Goal: Task Accomplishment & Management: Use online tool/utility

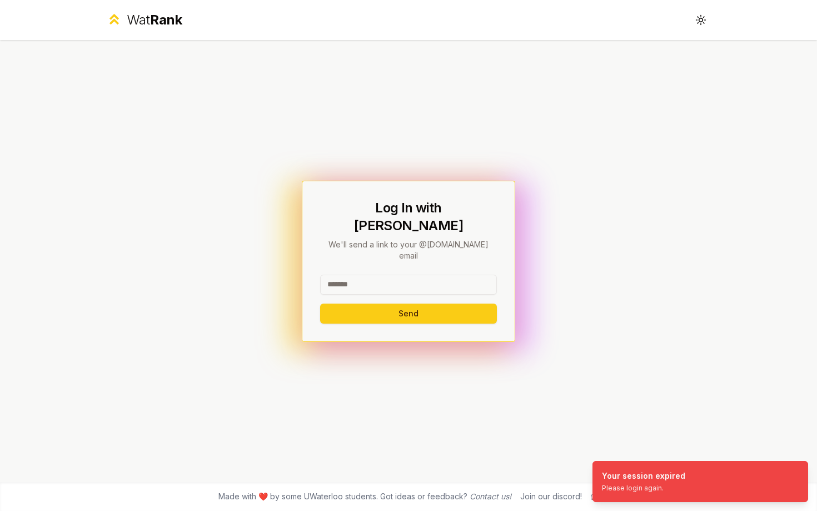
click at [442, 274] on input at bounding box center [408, 284] width 177 height 20
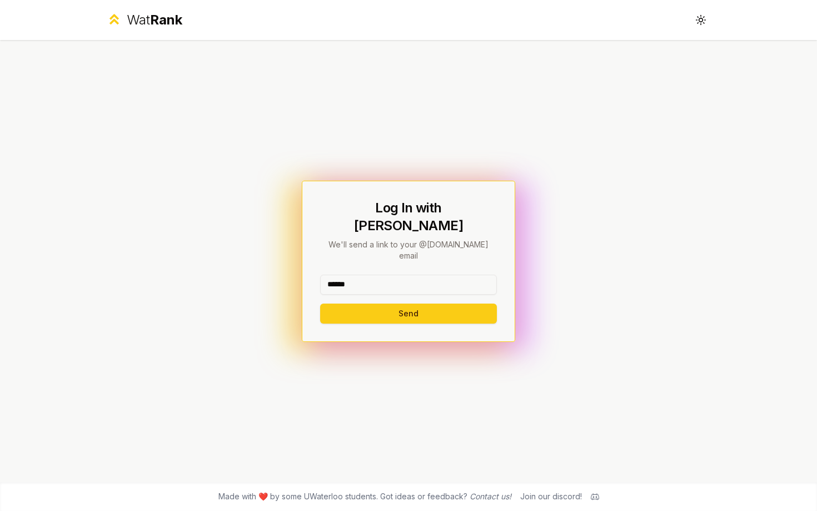
type input "******"
click at [320, 303] on button "Send" at bounding box center [408, 313] width 177 height 20
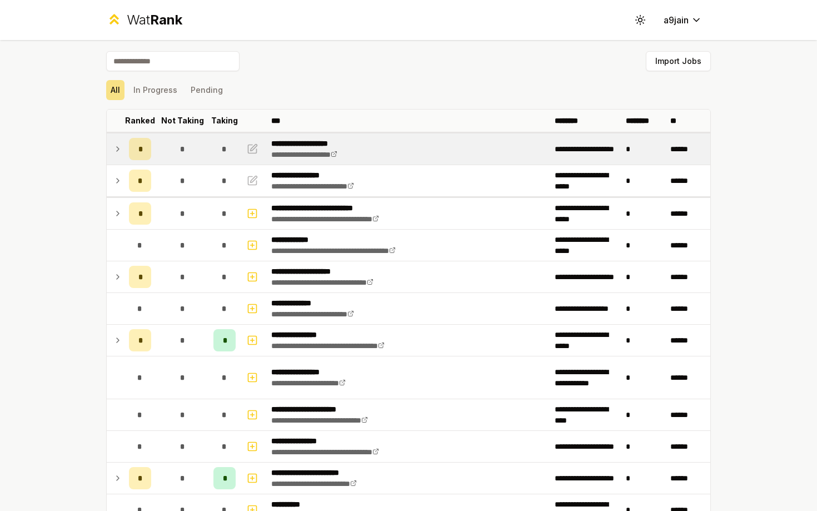
click at [118, 150] on icon at bounding box center [117, 148] width 9 height 13
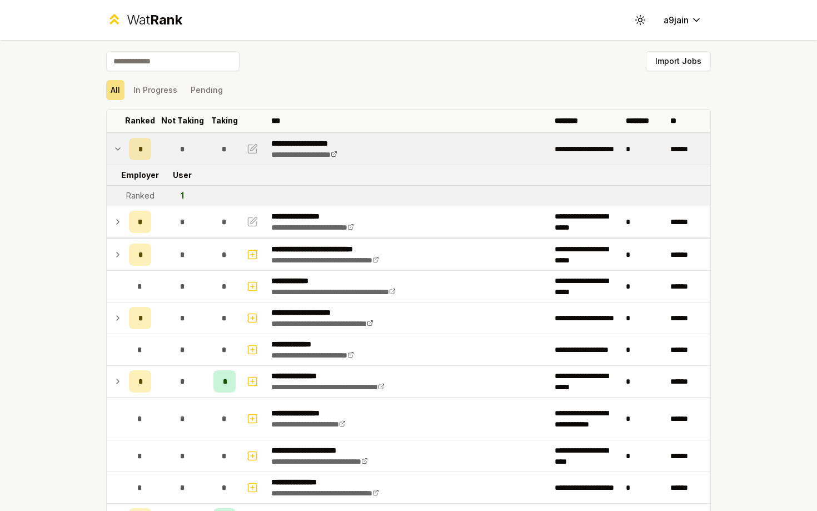
click at [118, 150] on icon at bounding box center [117, 148] width 9 height 13
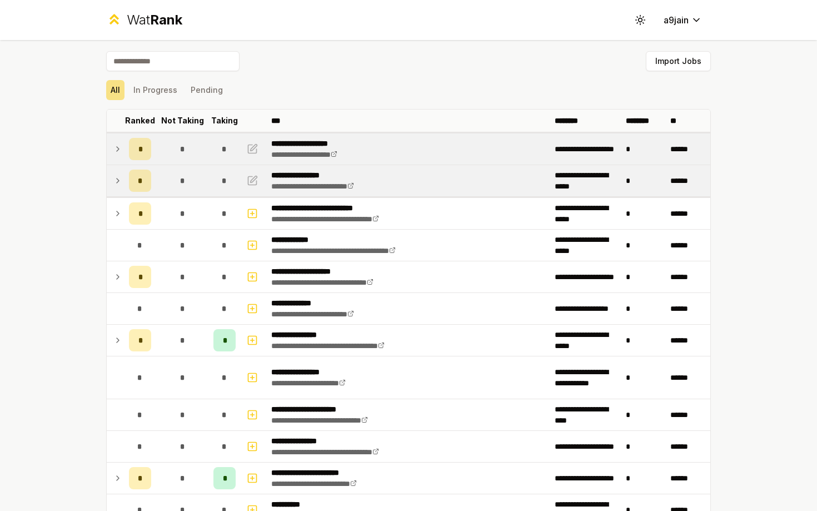
click at [118, 174] on icon at bounding box center [117, 180] width 9 height 13
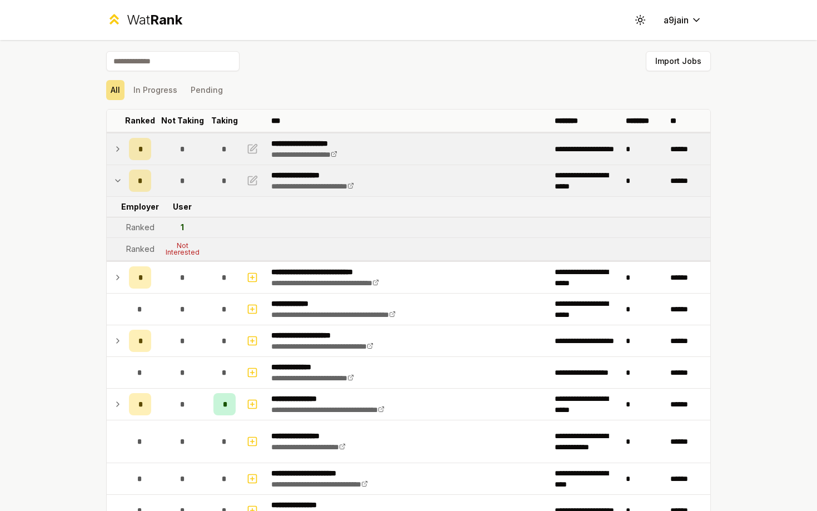
click at [118, 174] on icon at bounding box center [117, 180] width 9 height 13
